Goal: Information Seeking & Learning: Learn about a topic

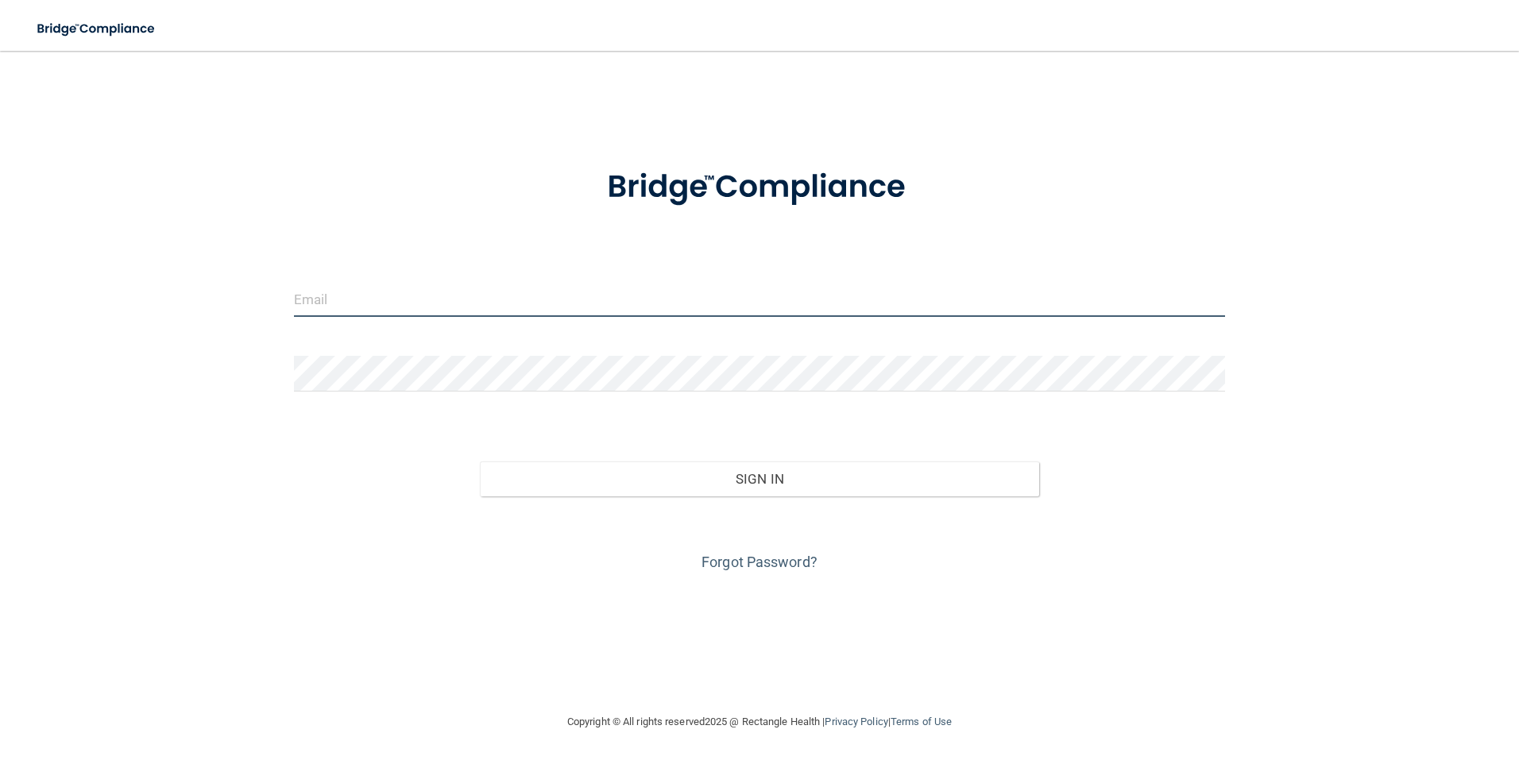
click at [505, 285] on input "email" at bounding box center [760, 299] width 932 height 36
type input "[PERSON_NAME][EMAIL_ADDRESS][PERSON_NAME][DOMAIN_NAME]"
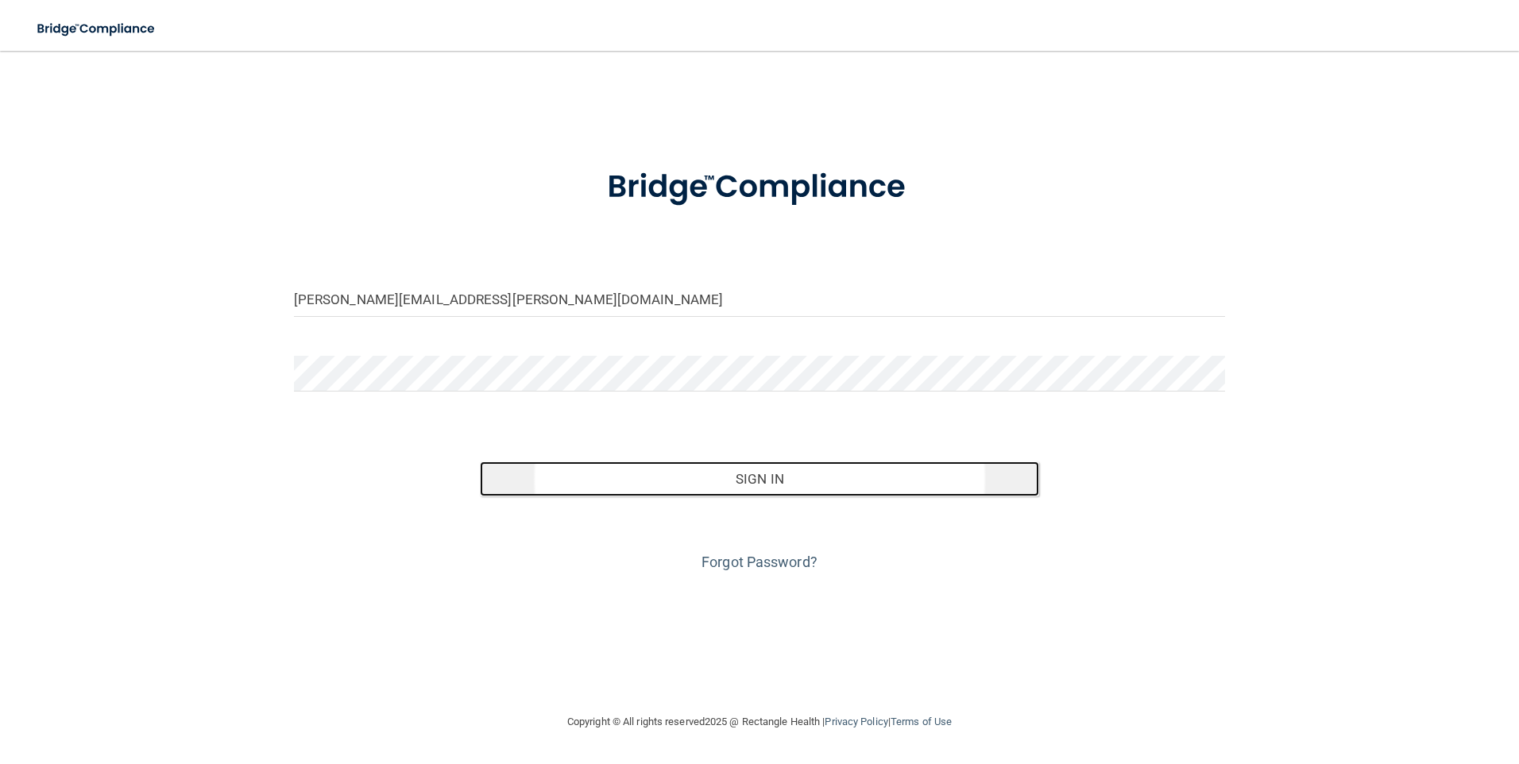
click at [659, 486] on button "Sign In" at bounding box center [759, 479] width 559 height 35
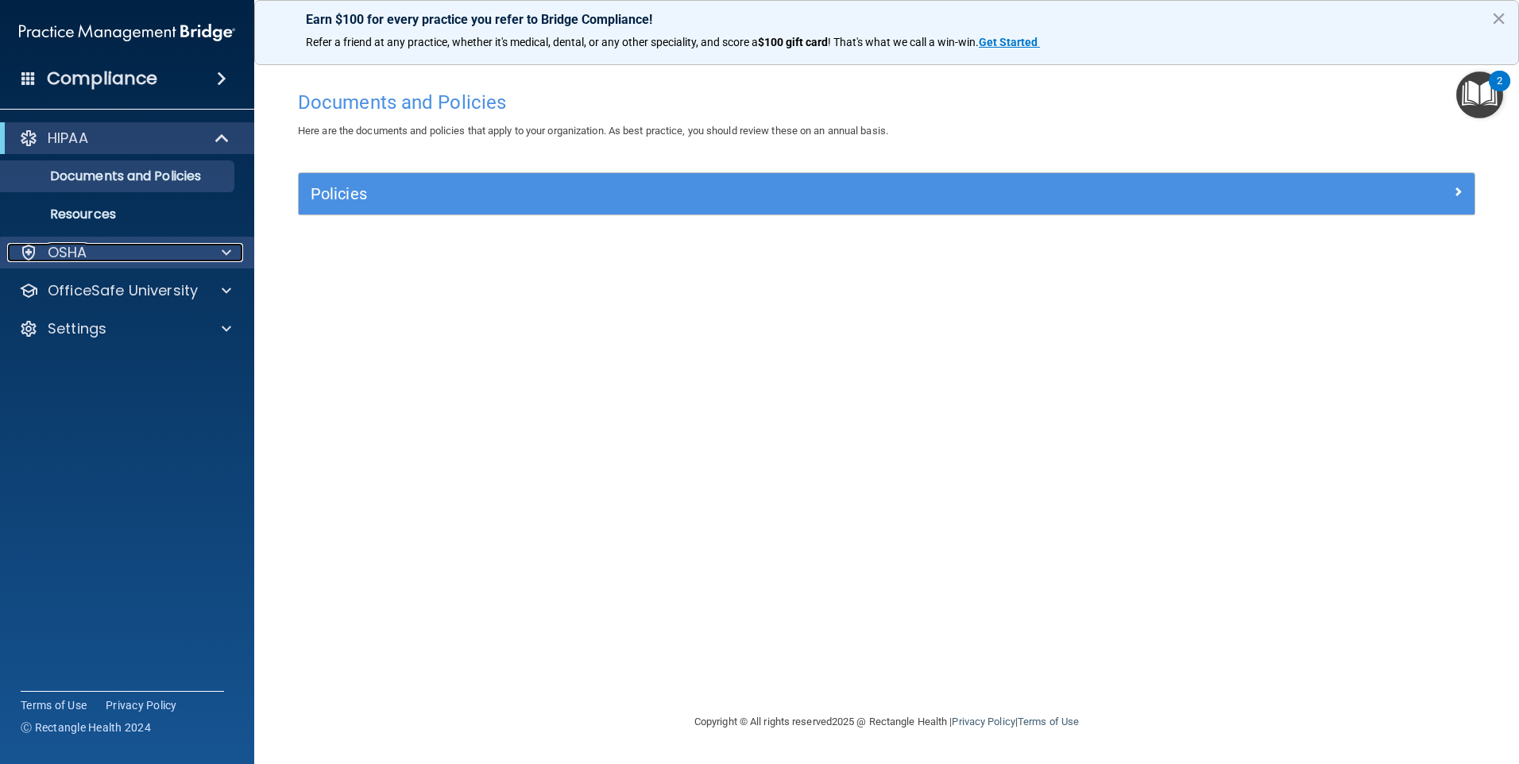
click at [54, 254] on p "OSHA" at bounding box center [68, 252] width 40 height 19
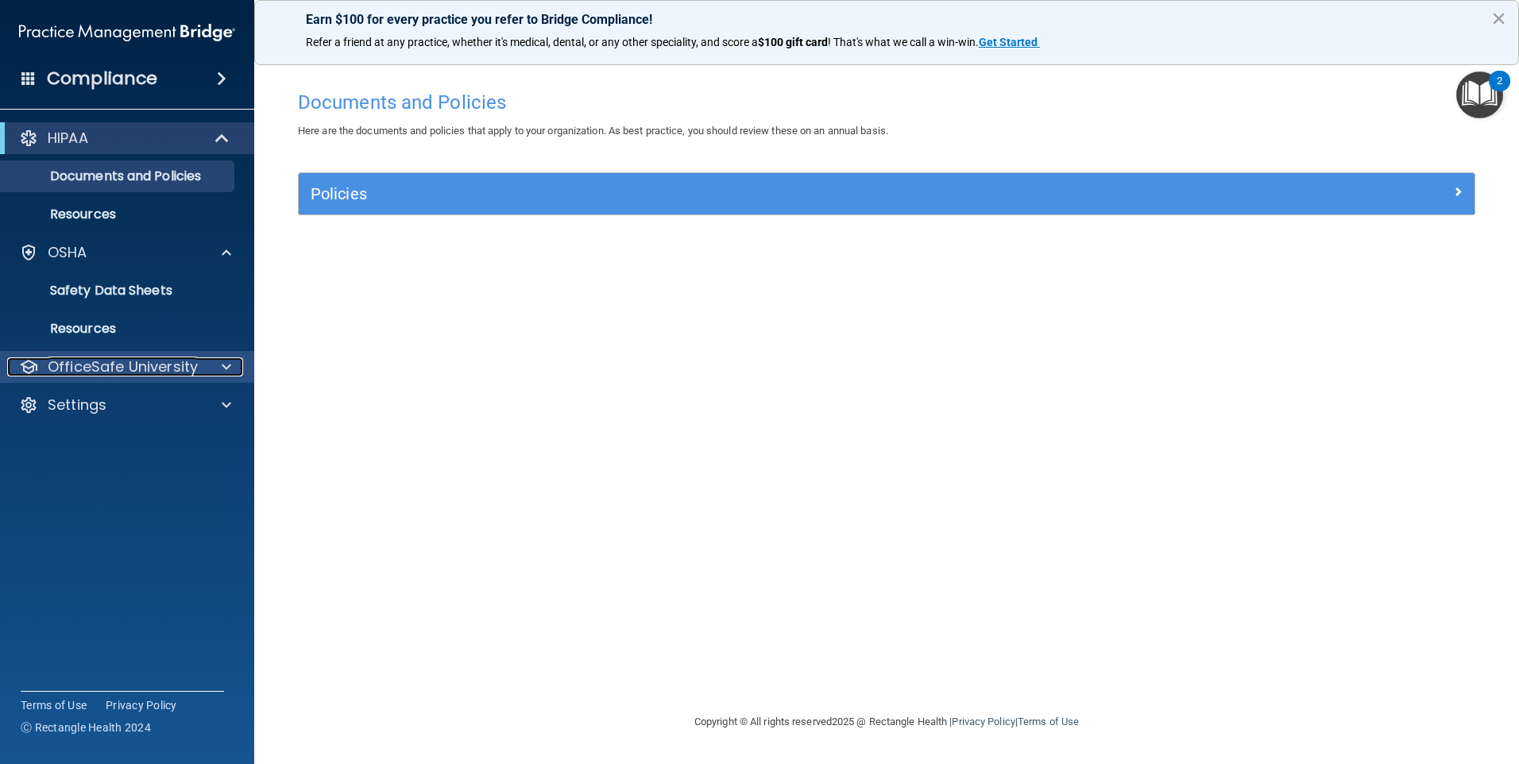
click at [95, 376] on p "OfficeSafe University" at bounding box center [123, 367] width 150 height 19
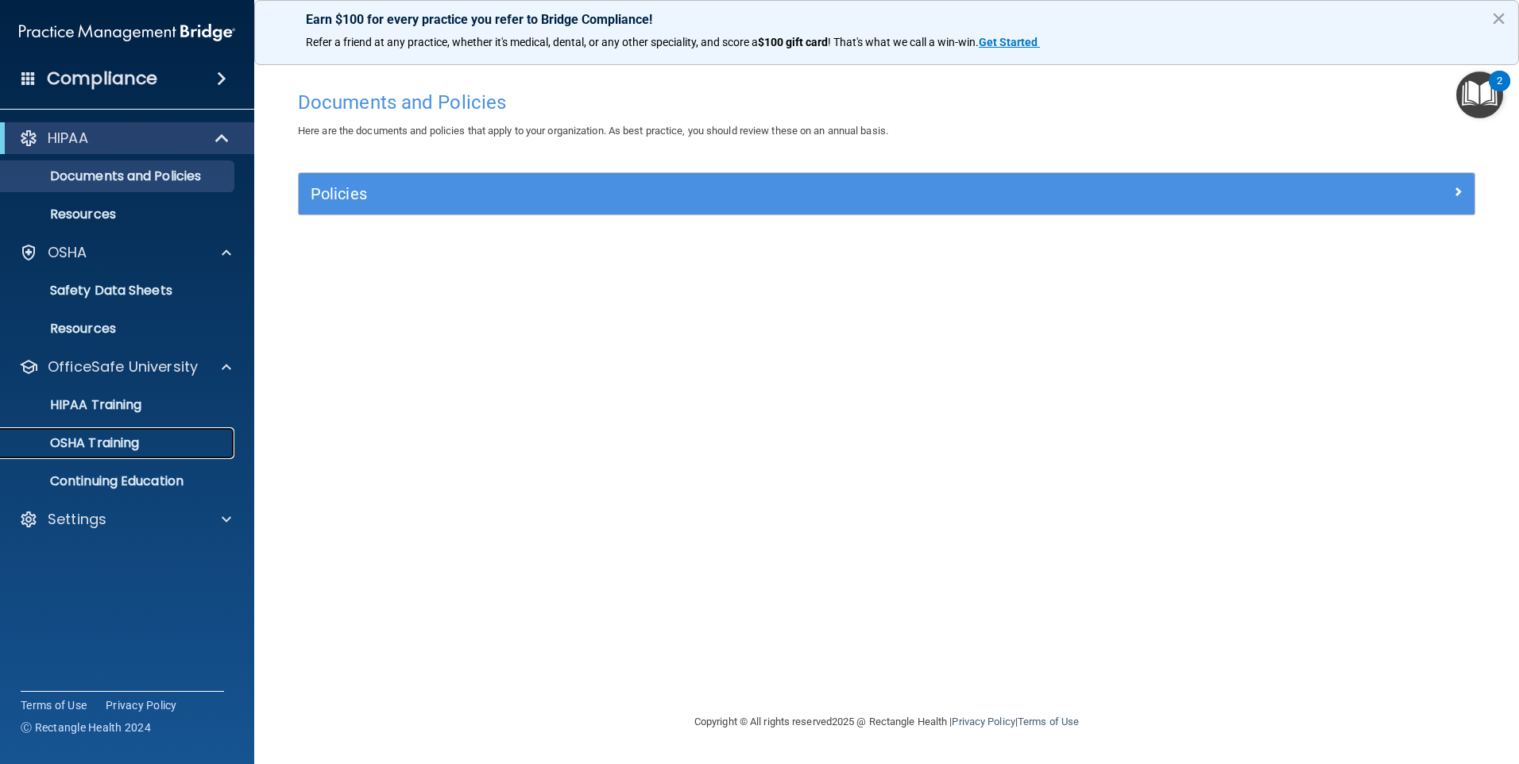
click at [93, 446] on p "OSHA Training" at bounding box center [74, 443] width 129 height 16
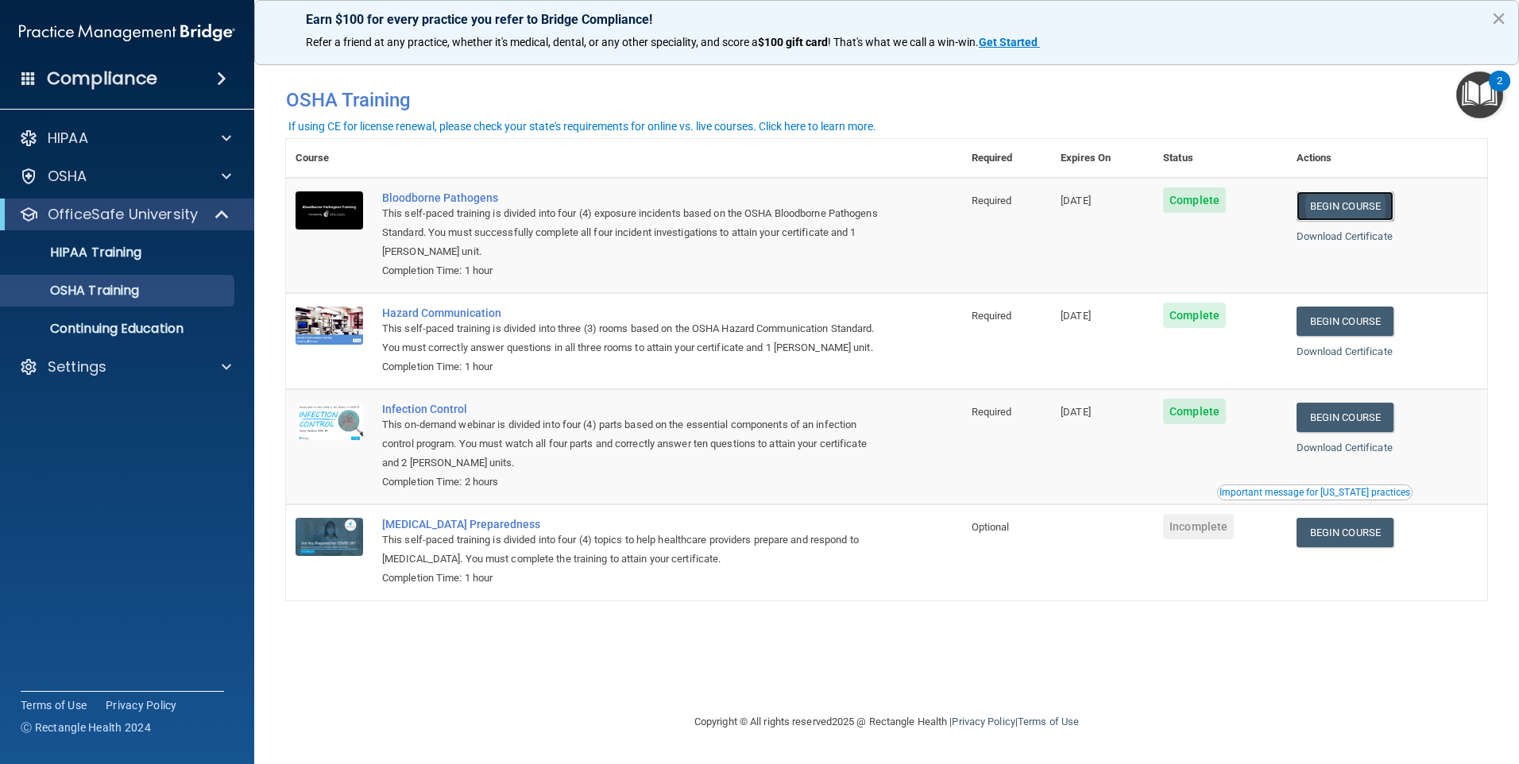
click at [1352, 205] on link "Begin Course" at bounding box center [1345, 206] width 97 height 29
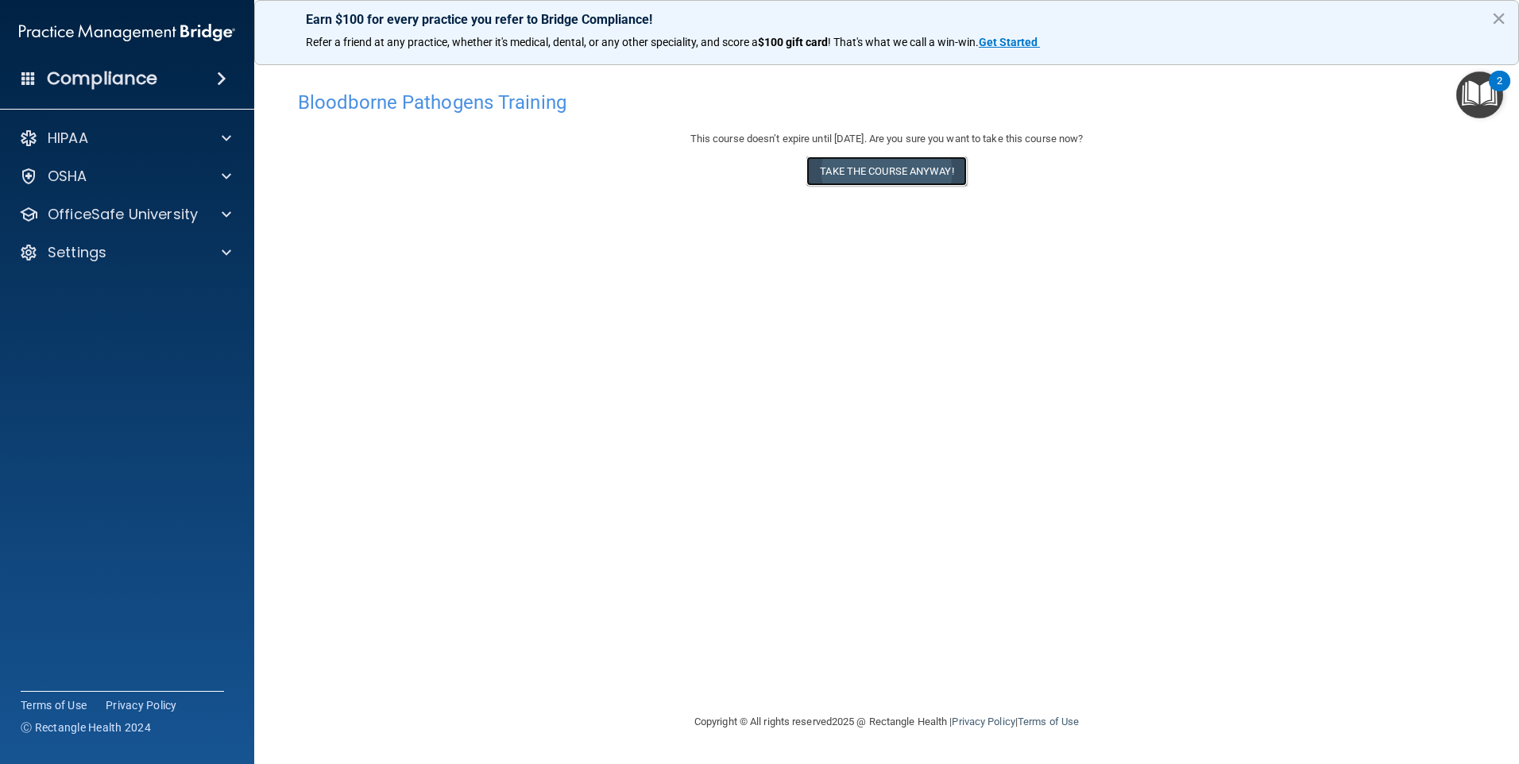
click at [837, 166] on button "Take the course anyway!" at bounding box center [887, 171] width 160 height 29
click at [888, 629] on div "Bloodborne Pathogens Training This course doesn’t expire until 02/04/2026. Are …" at bounding box center [887, 398] width 1202 height 630
click at [1028, 641] on div "Bloodborne Pathogens Training This course doesn’t expire until 02/04/2026. Are …" at bounding box center [887, 398] width 1202 height 630
click at [1483, 81] on img "Open Resource Center, 2 new notifications" at bounding box center [1480, 95] width 47 height 47
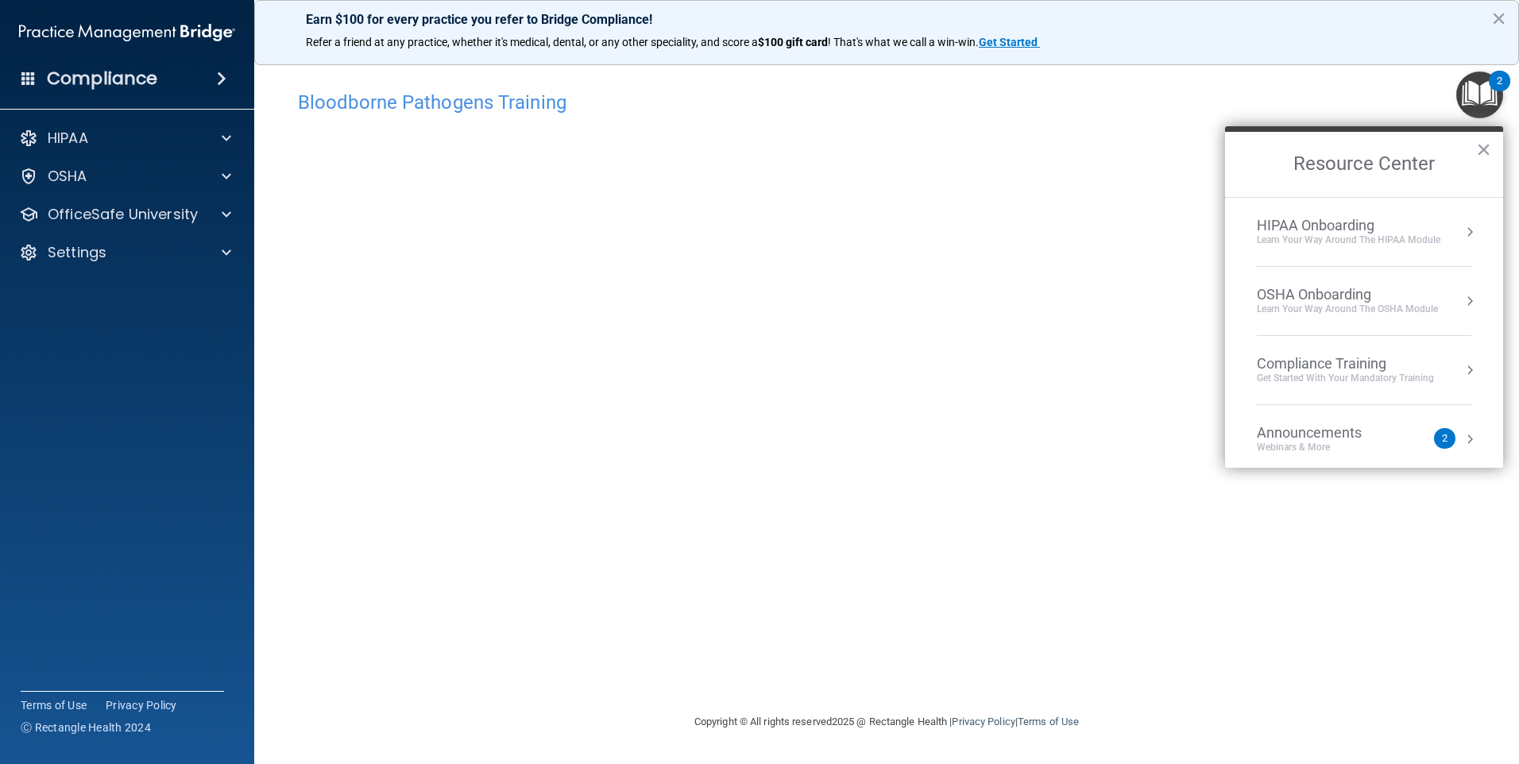
click at [1017, 675] on div "Bloodborne Pathogens Training This course doesn’t expire until 02/04/2026. Are …" at bounding box center [887, 398] width 1202 height 630
click at [1487, 140] on button "×" at bounding box center [1483, 149] width 15 height 25
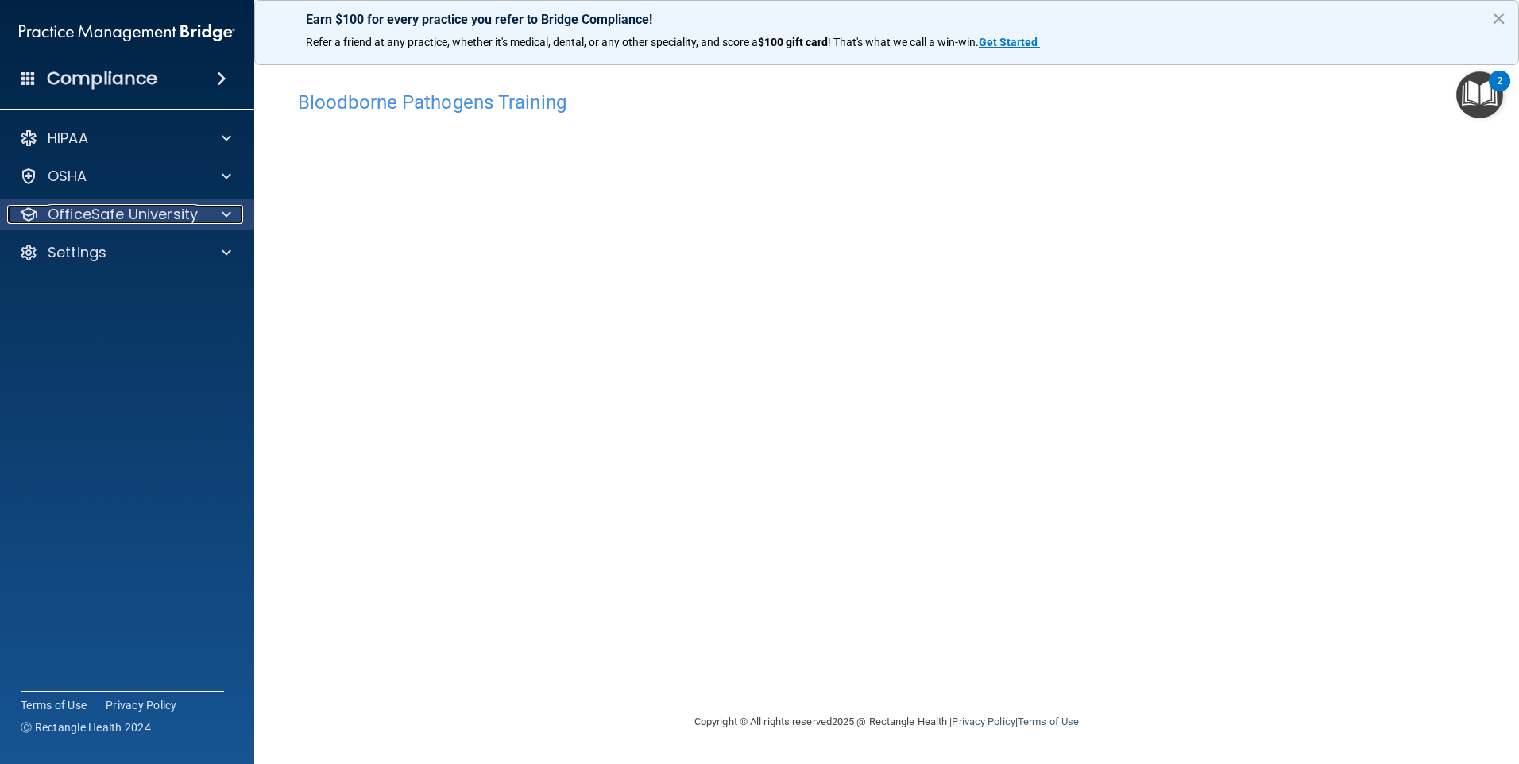
click at [133, 212] on p "OfficeSafe University" at bounding box center [123, 214] width 150 height 19
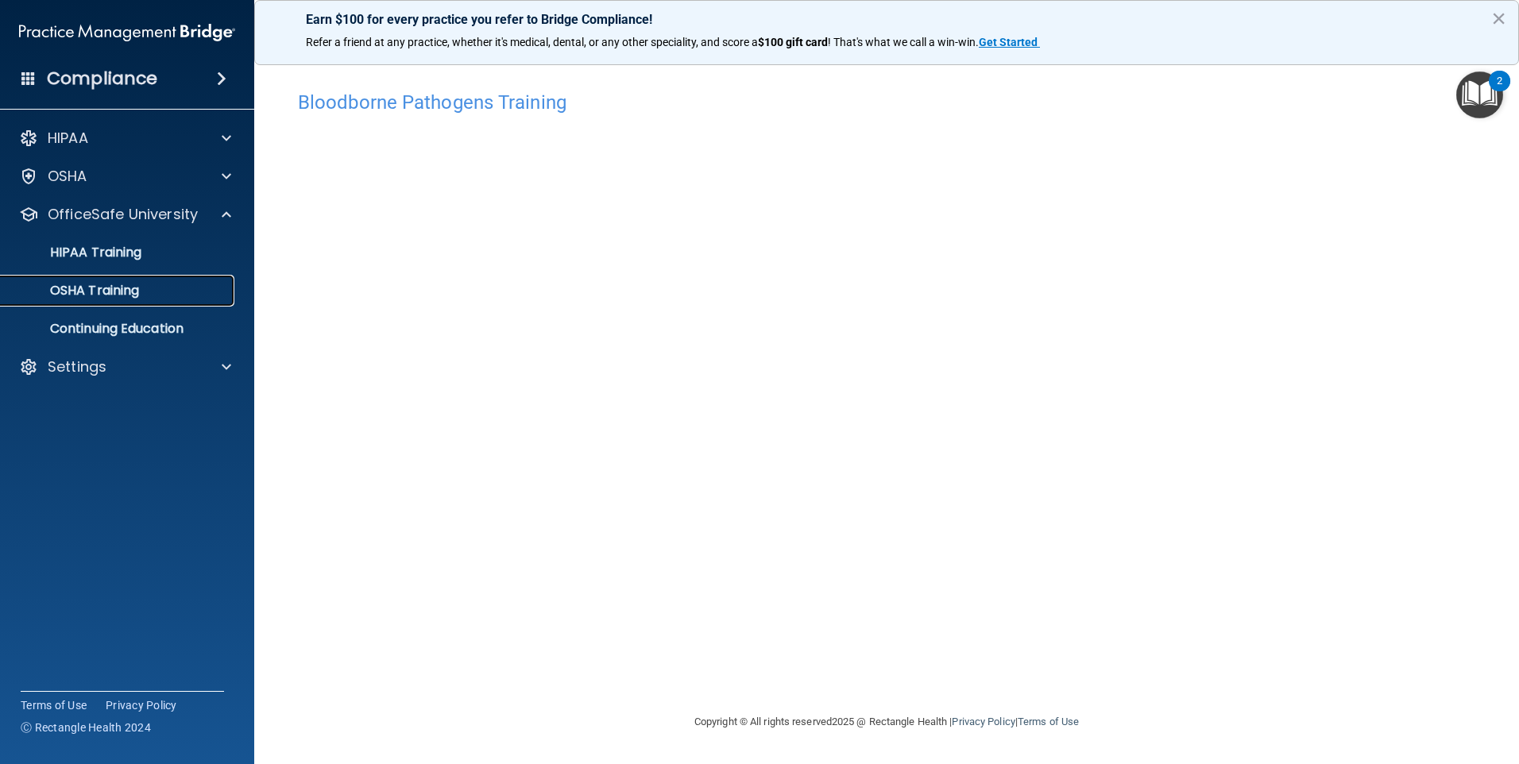
click at [95, 291] on p "OSHA Training" at bounding box center [74, 291] width 129 height 16
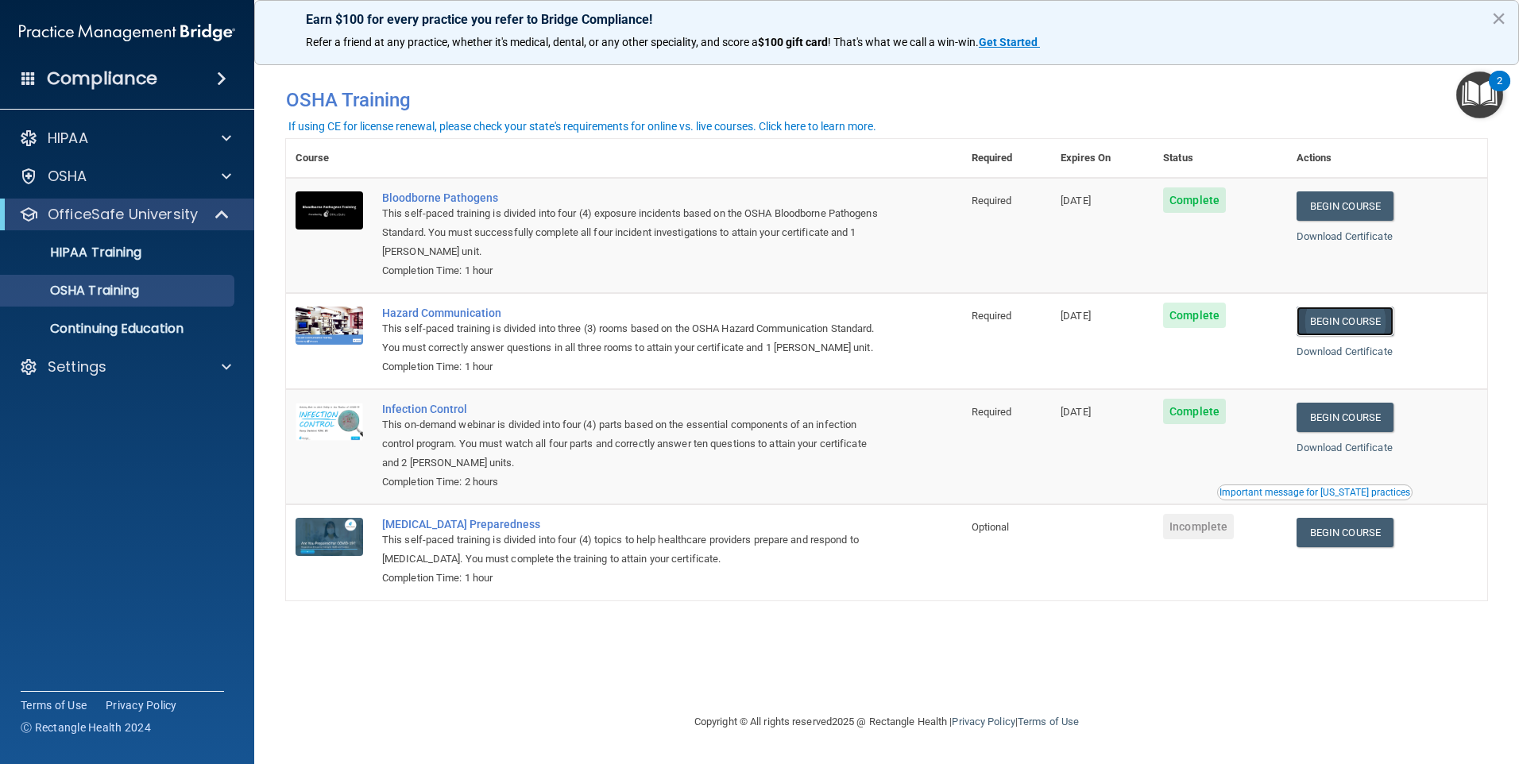
click at [1352, 324] on link "Begin Course" at bounding box center [1345, 321] width 97 height 29
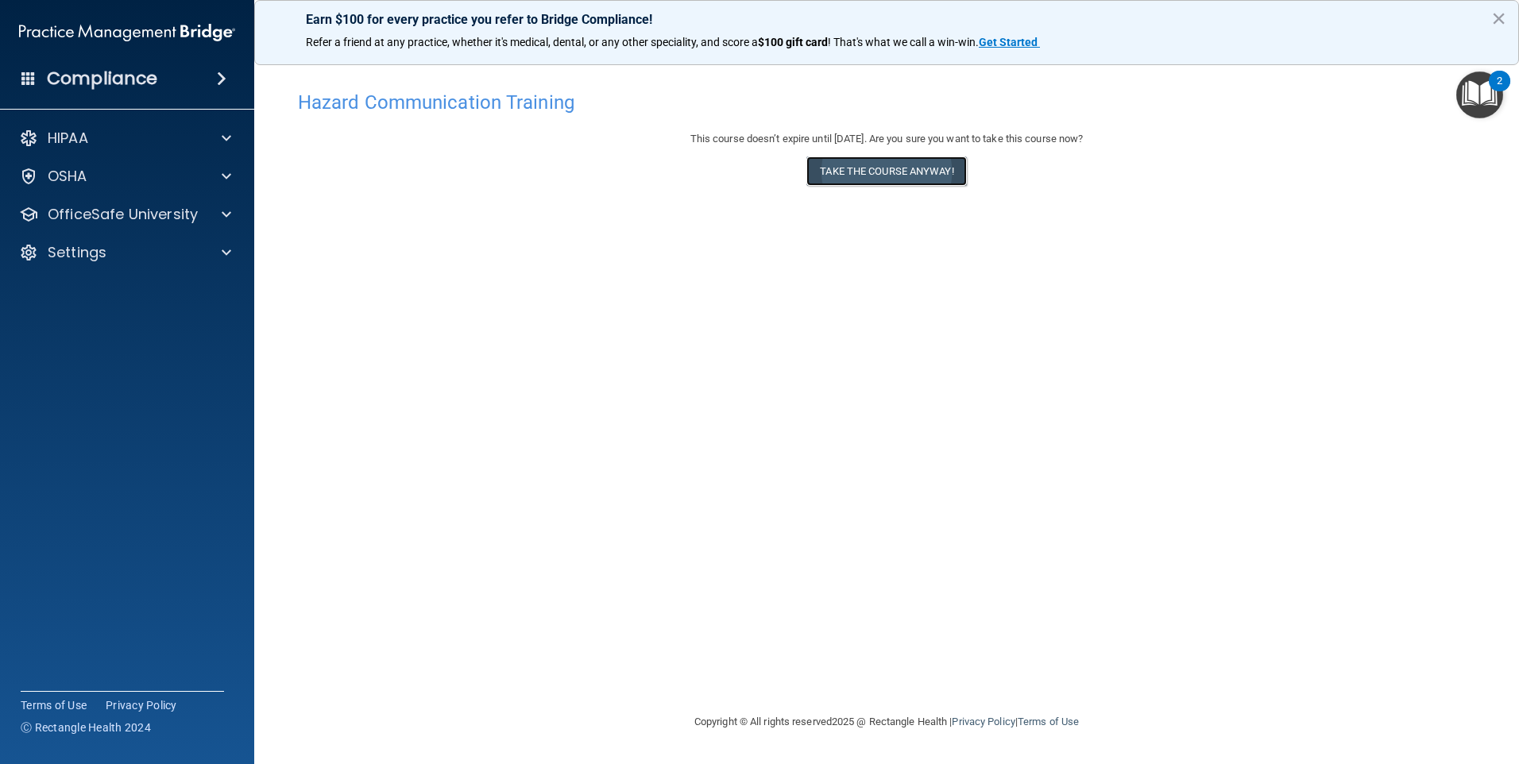
click at [904, 168] on button "Take the course anyway!" at bounding box center [887, 171] width 160 height 29
click at [1216, 528] on div "Hazard Communication Training This course doesn’t expire until 02/04/2026. Are …" at bounding box center [887, 398] width 1202 height 630
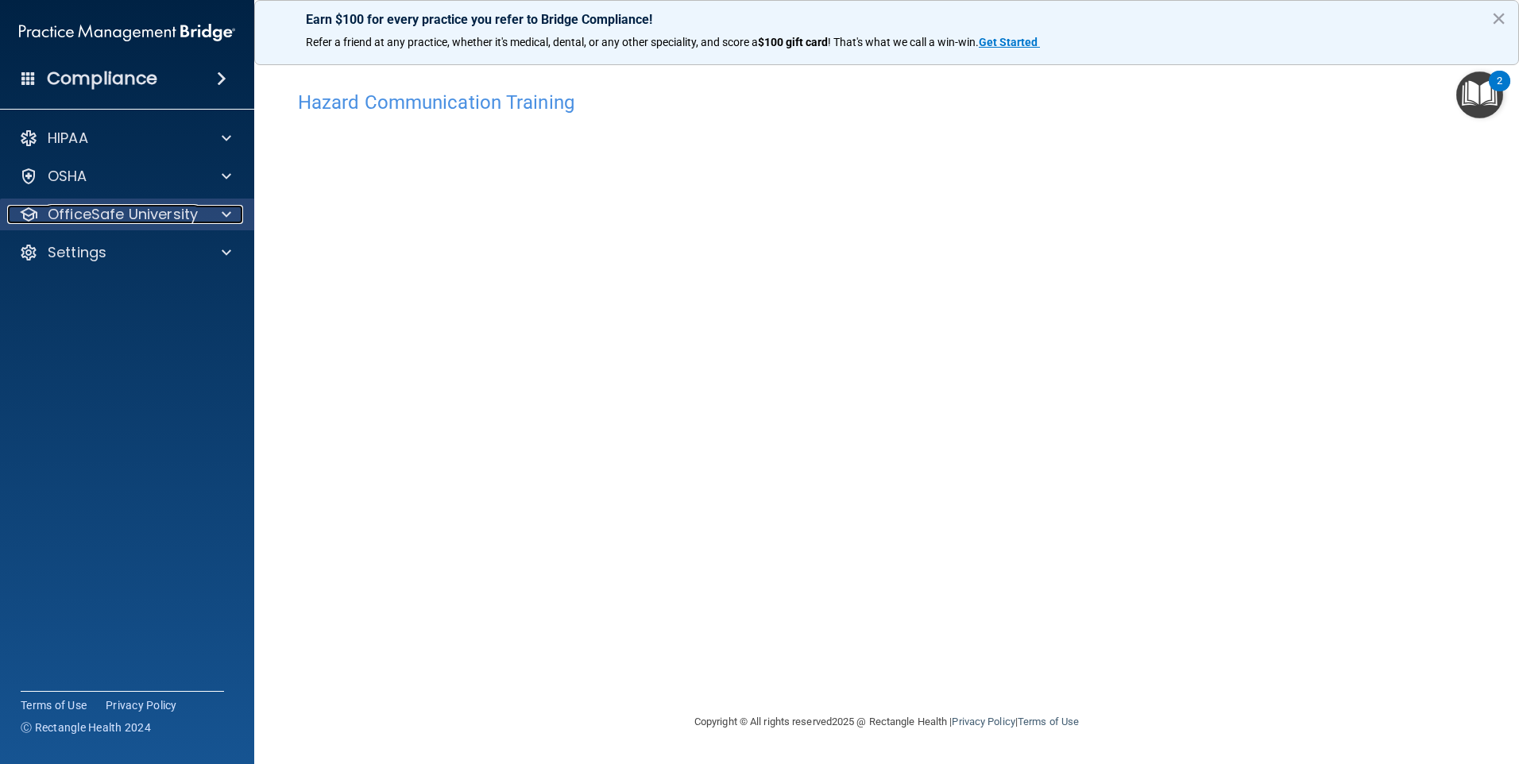
click at [79, 211] on p "OfficeSafe University" at bounding box center [123, 214] width 150 height 19
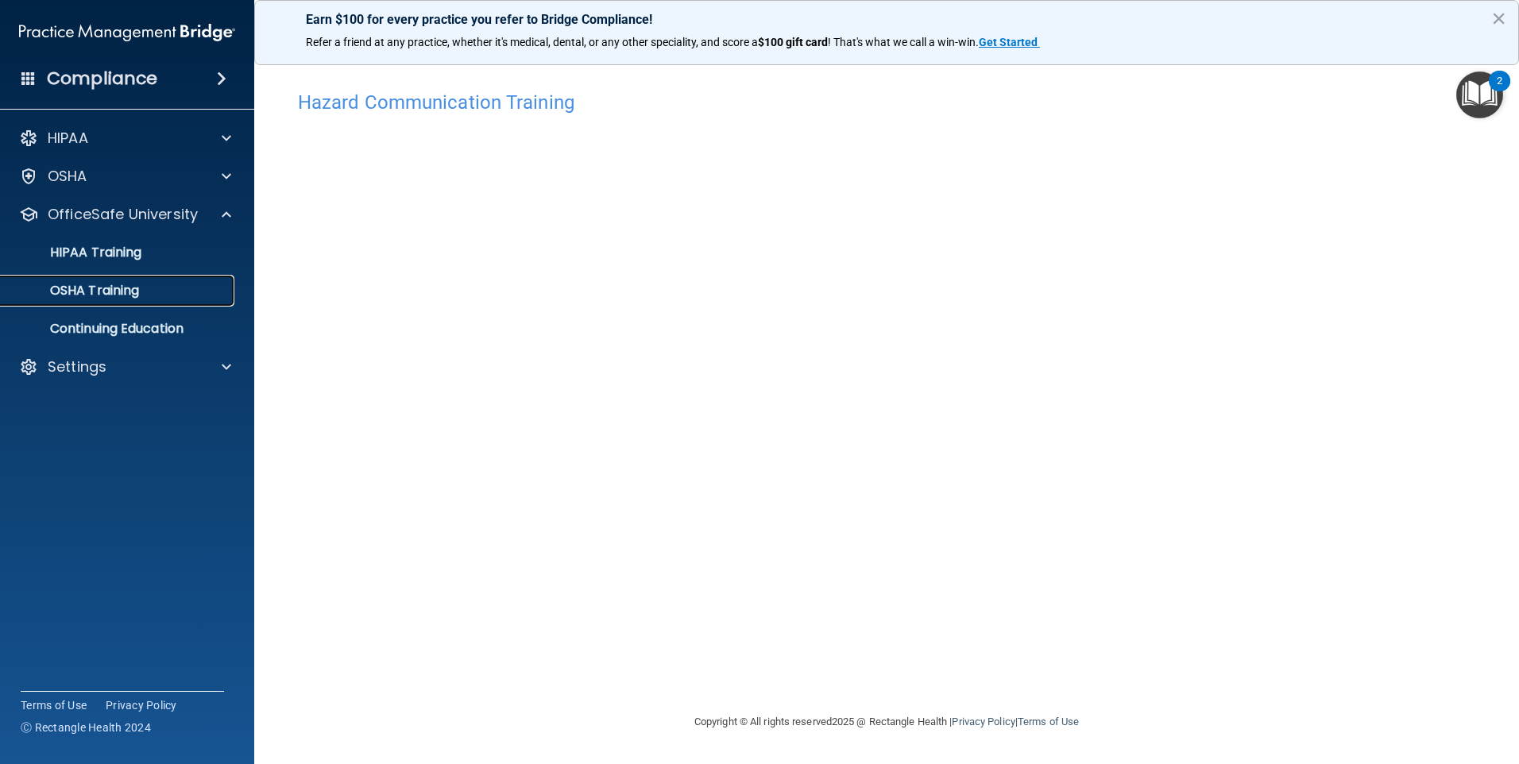
click at [97, 286] on p "OSHA Training" at bounding box center [74, 291] width 129 height 16
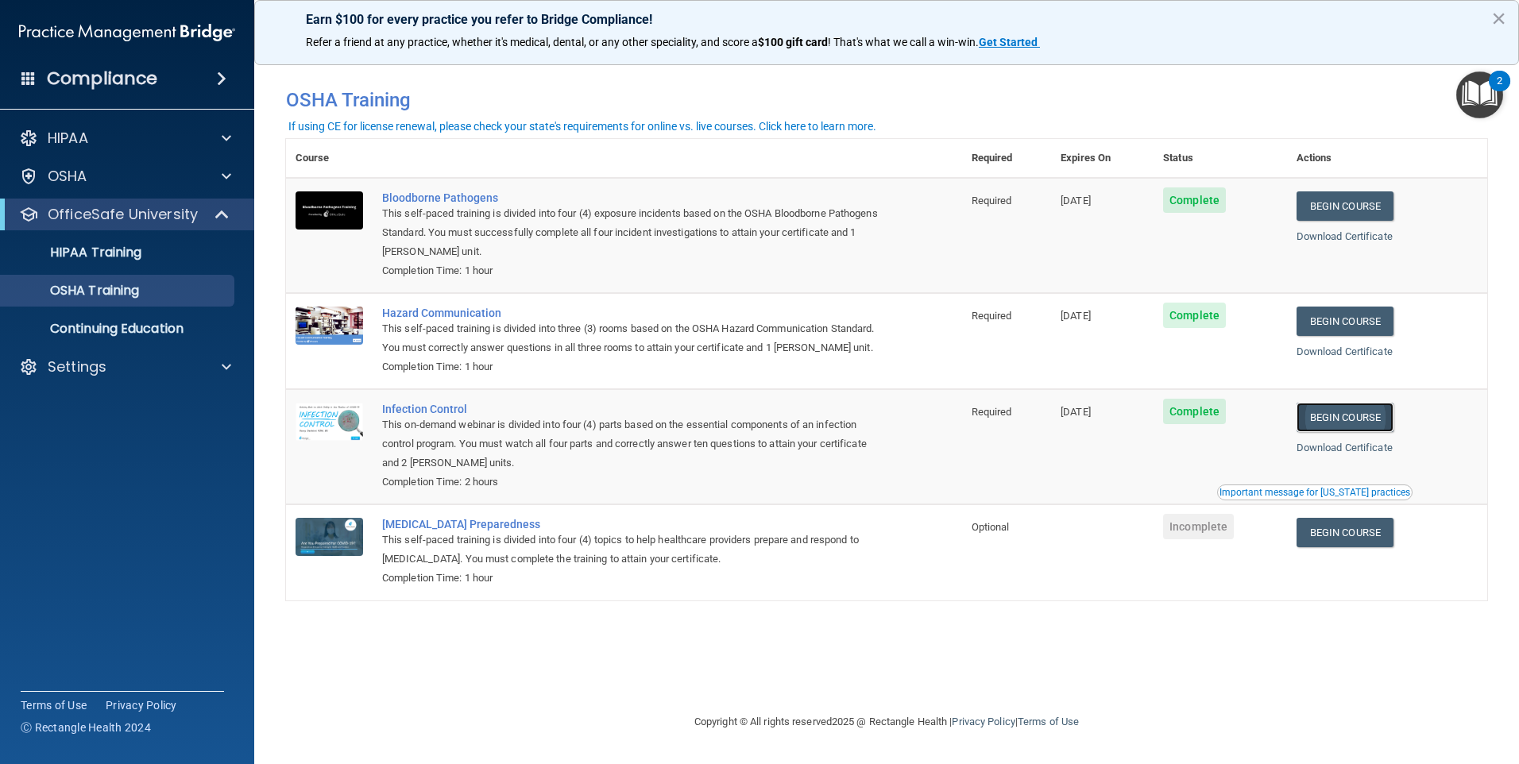
click at [1358, 432] on link "Begin Course" at bounding box center [1345, 417] width 97 height 29
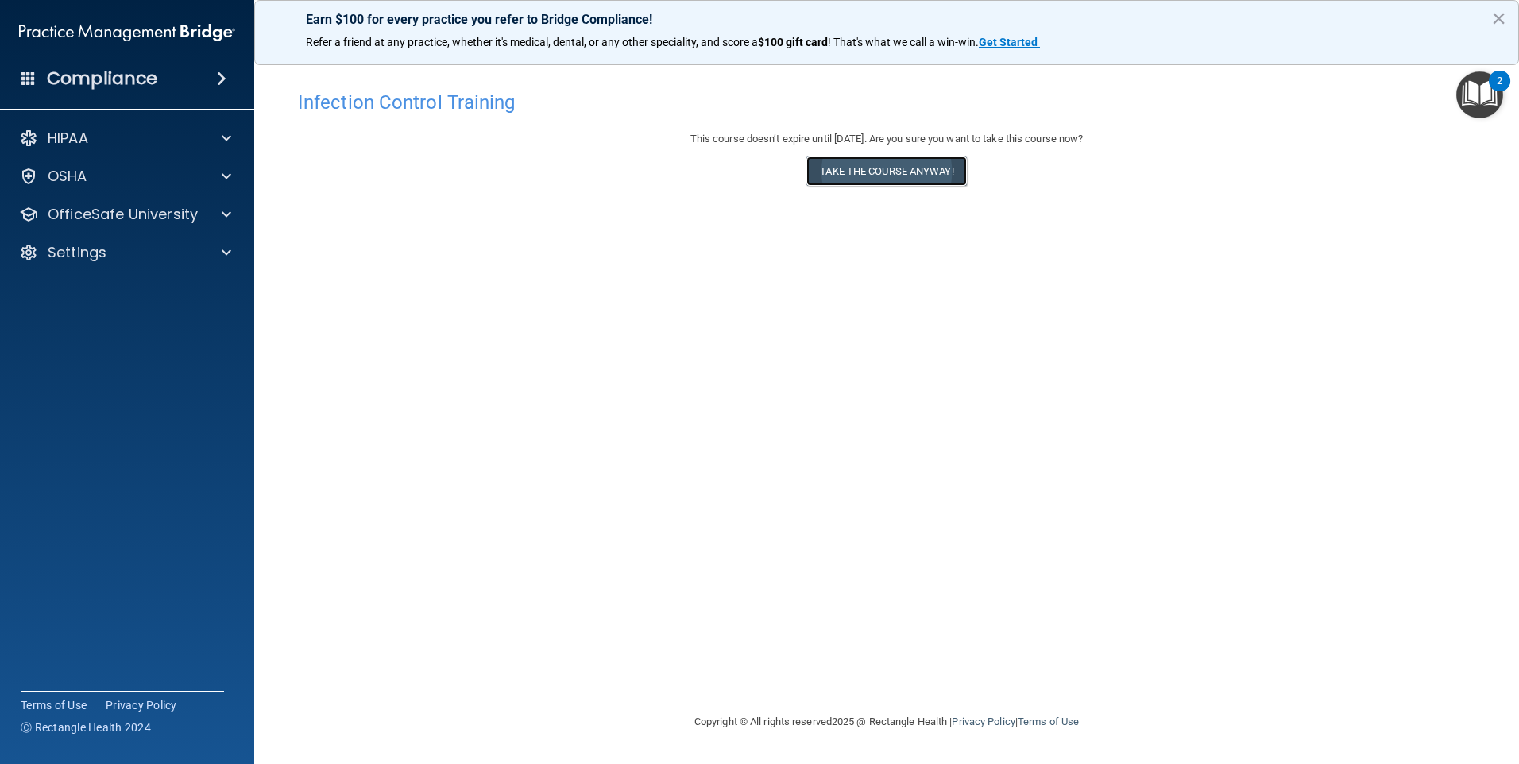
click at [846, 176] on button "Take the course anyway!" at bounding box center [887, 171] width 160 height 29
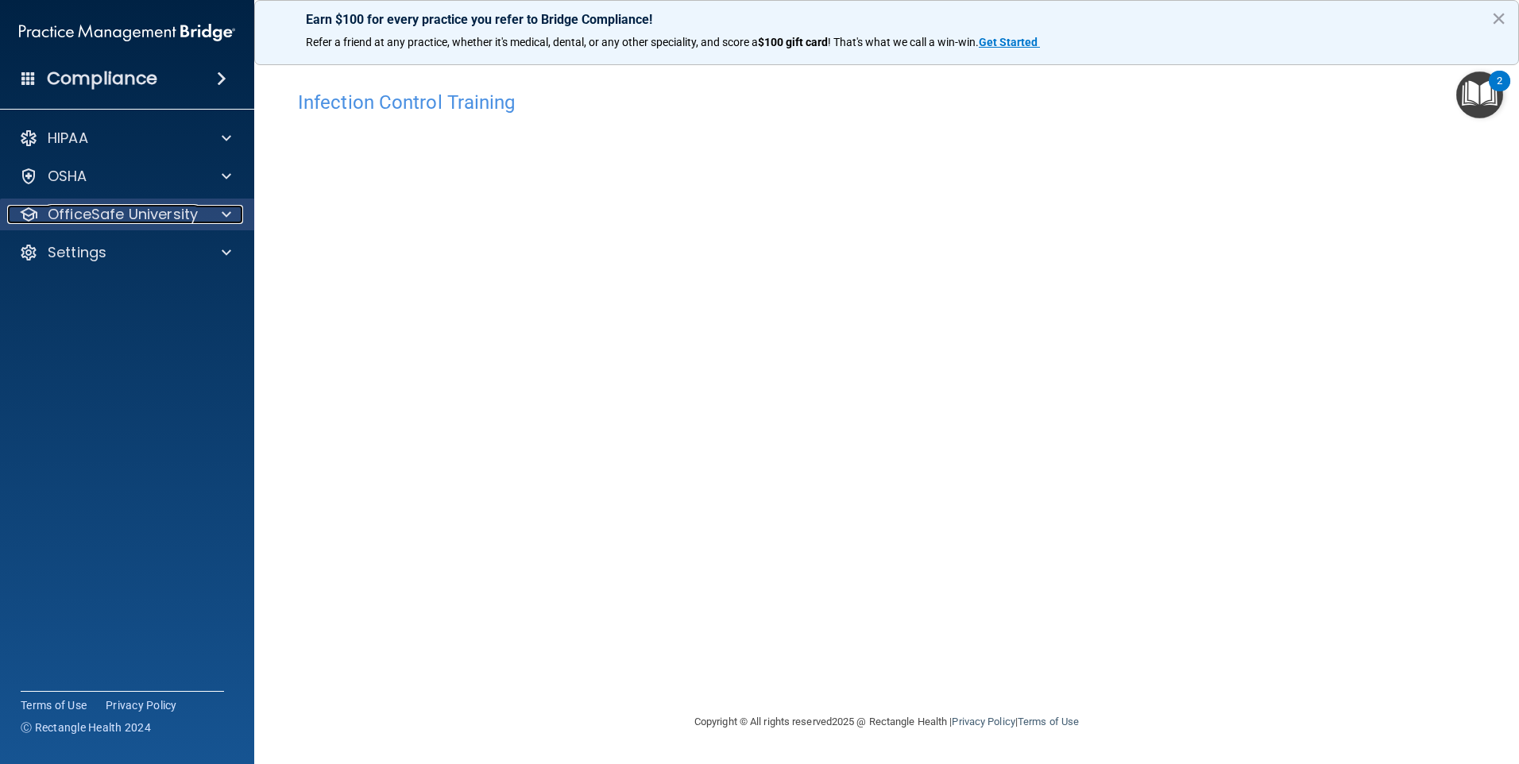
click at [80, 210] on p "OfficeSafe University" at bounding box center [123, 214] width 150 height 19
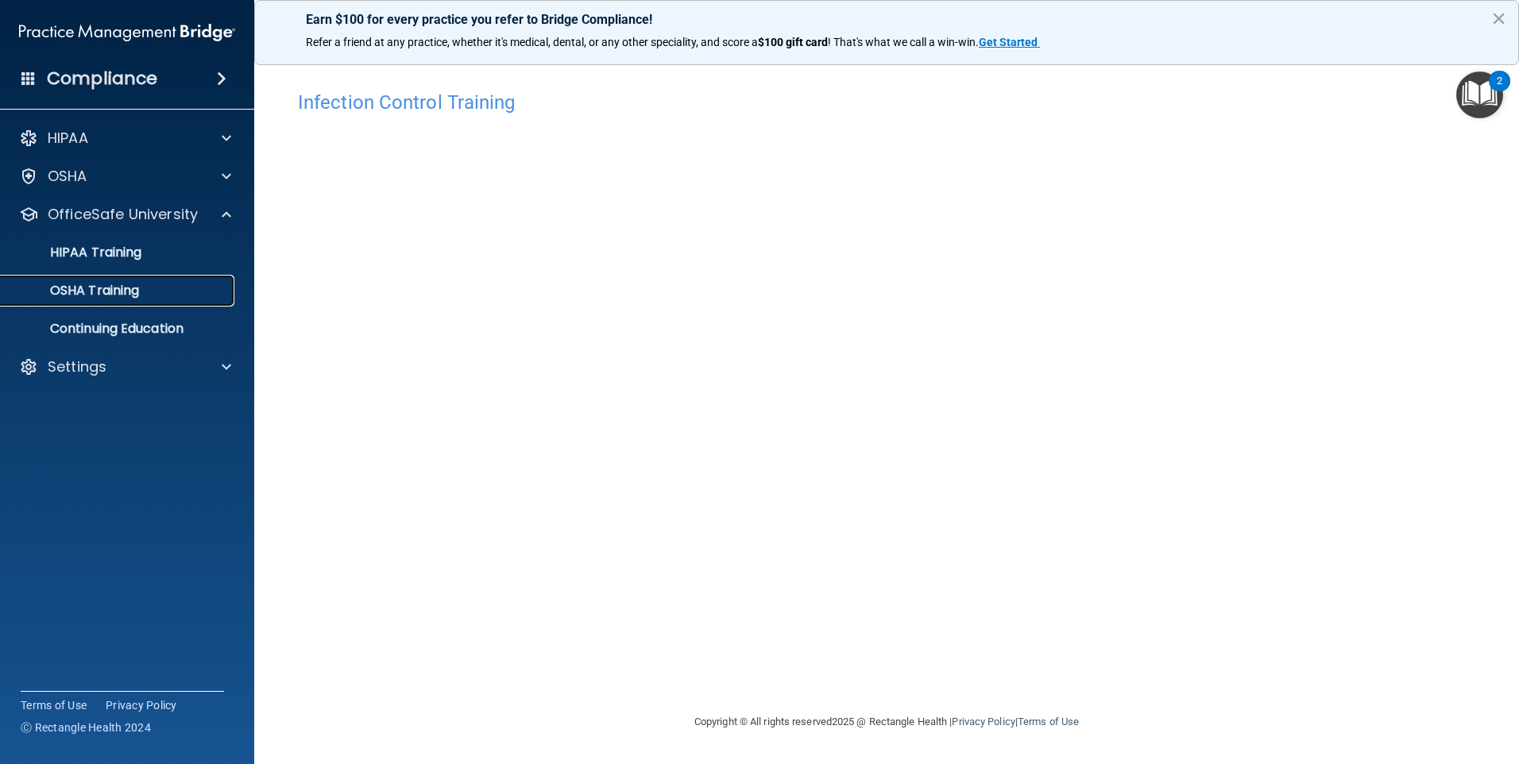
click at [112, 288] on p "OSHA Training" at bounding box center [74, 291] width 129 height 16
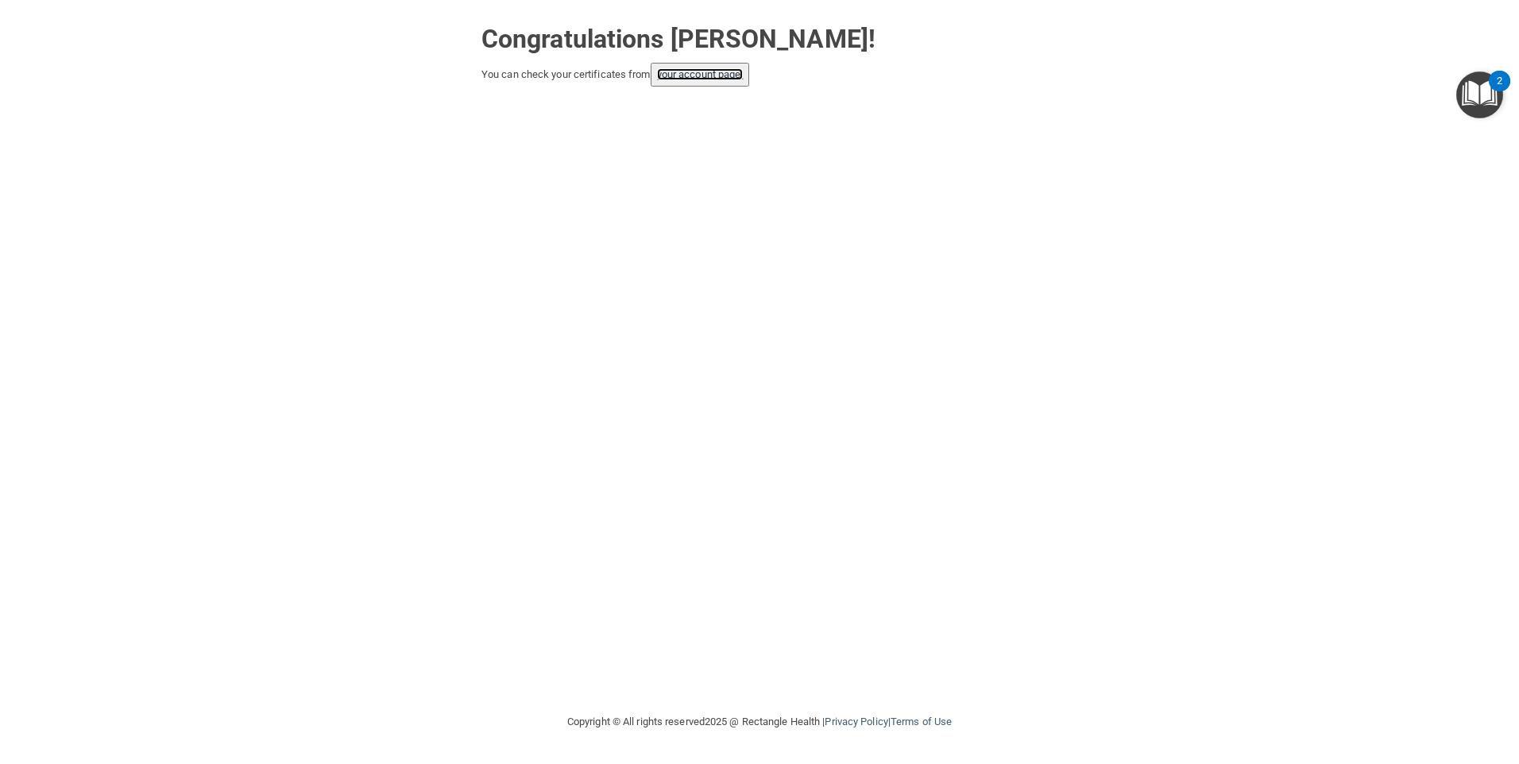
click at [681, 79] on link "your account page!" at bounding box center [700, 74] width 87 height 12
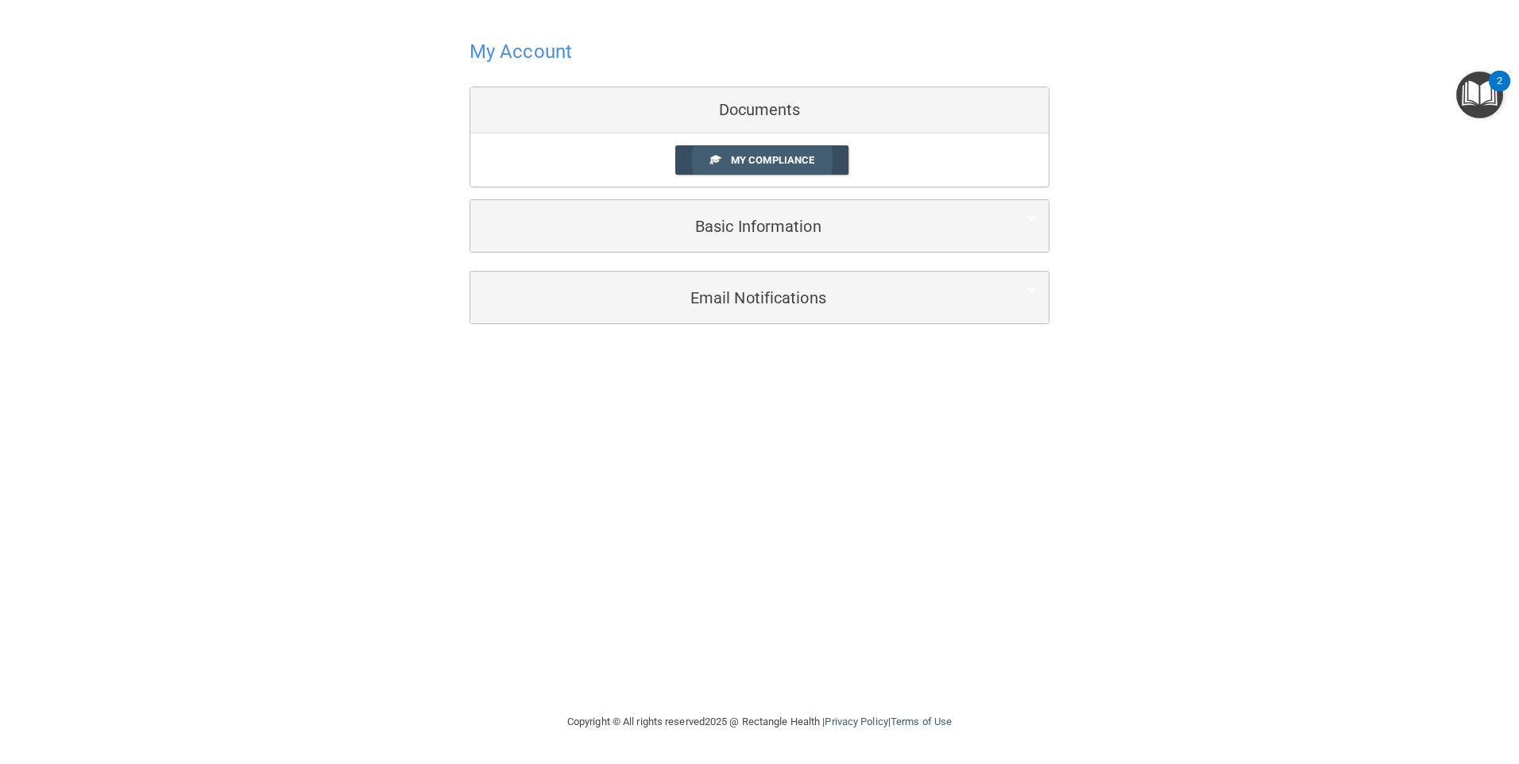
click at [737, 161] on span "My Compliance" at bounding box center [772, 160] width 83 height 12
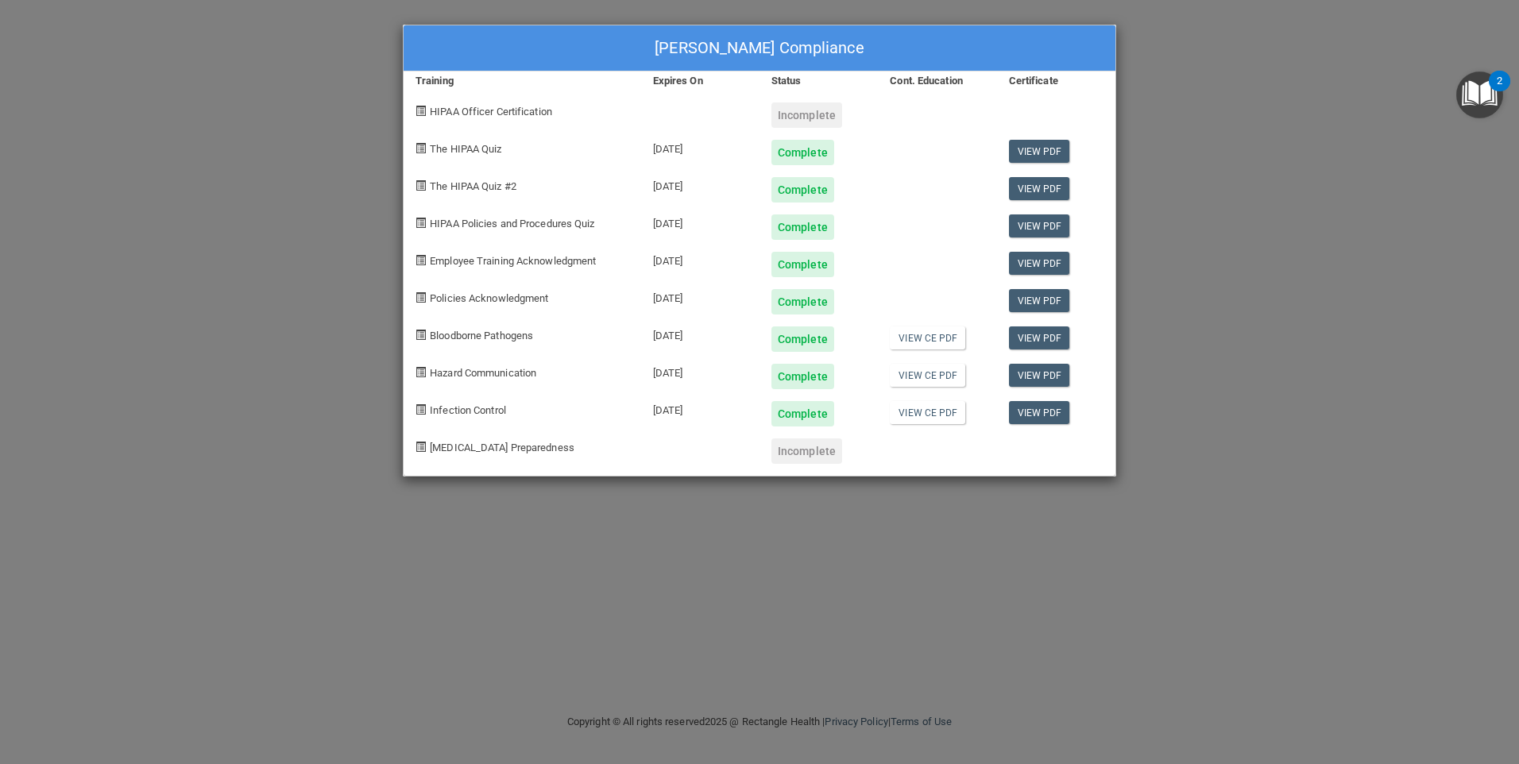
click at [168, 329] on div "[PERSON_NAME] Compliance Training Expires On Status Cont. Education Certificate…" at bounding box center [759, 382] width 1519 height 764
